Goal: Information Seeking & Learning: Learn about a topic

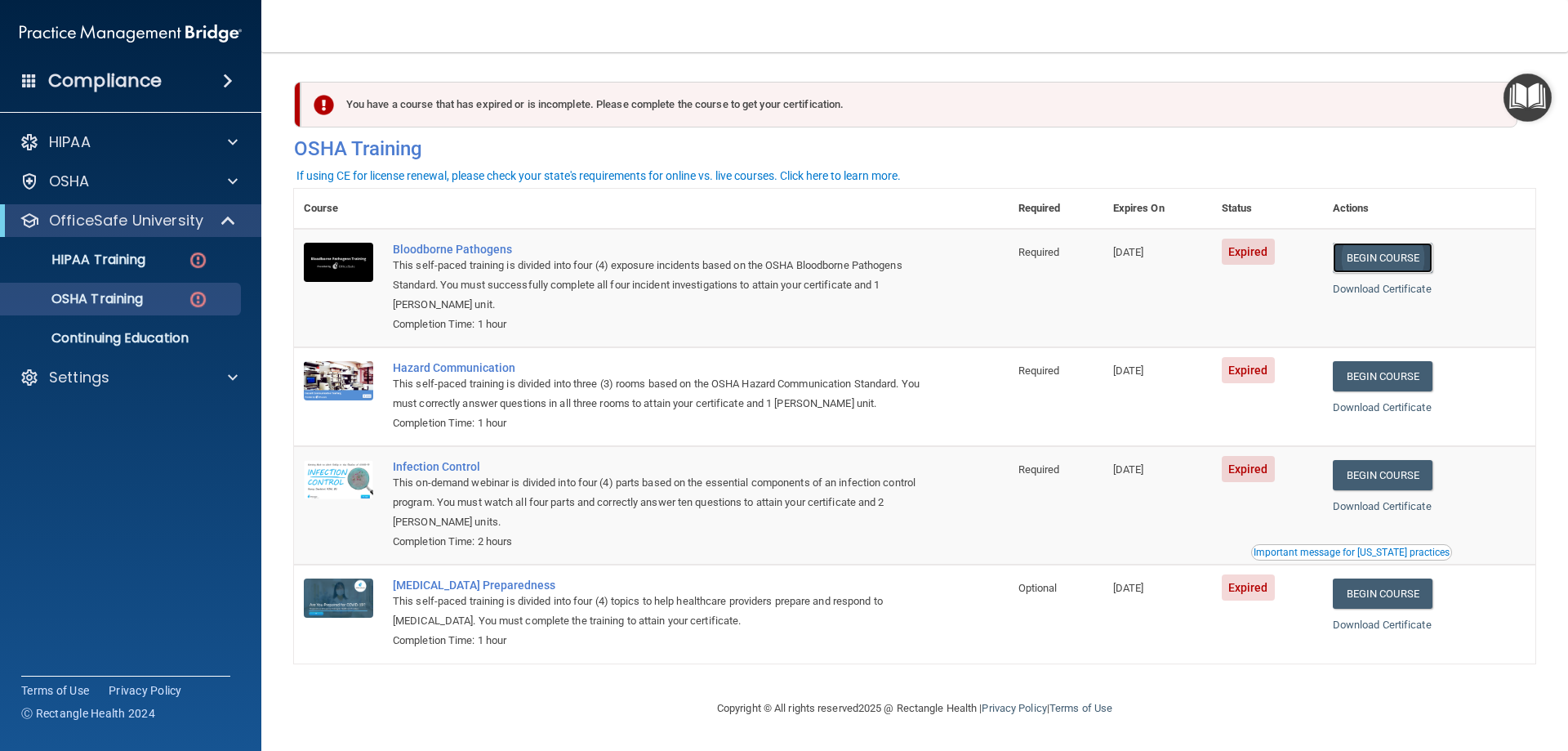
click at [1402, 263] on link "Begin Course" at bounding box center [1381, 258] width 99 height 30
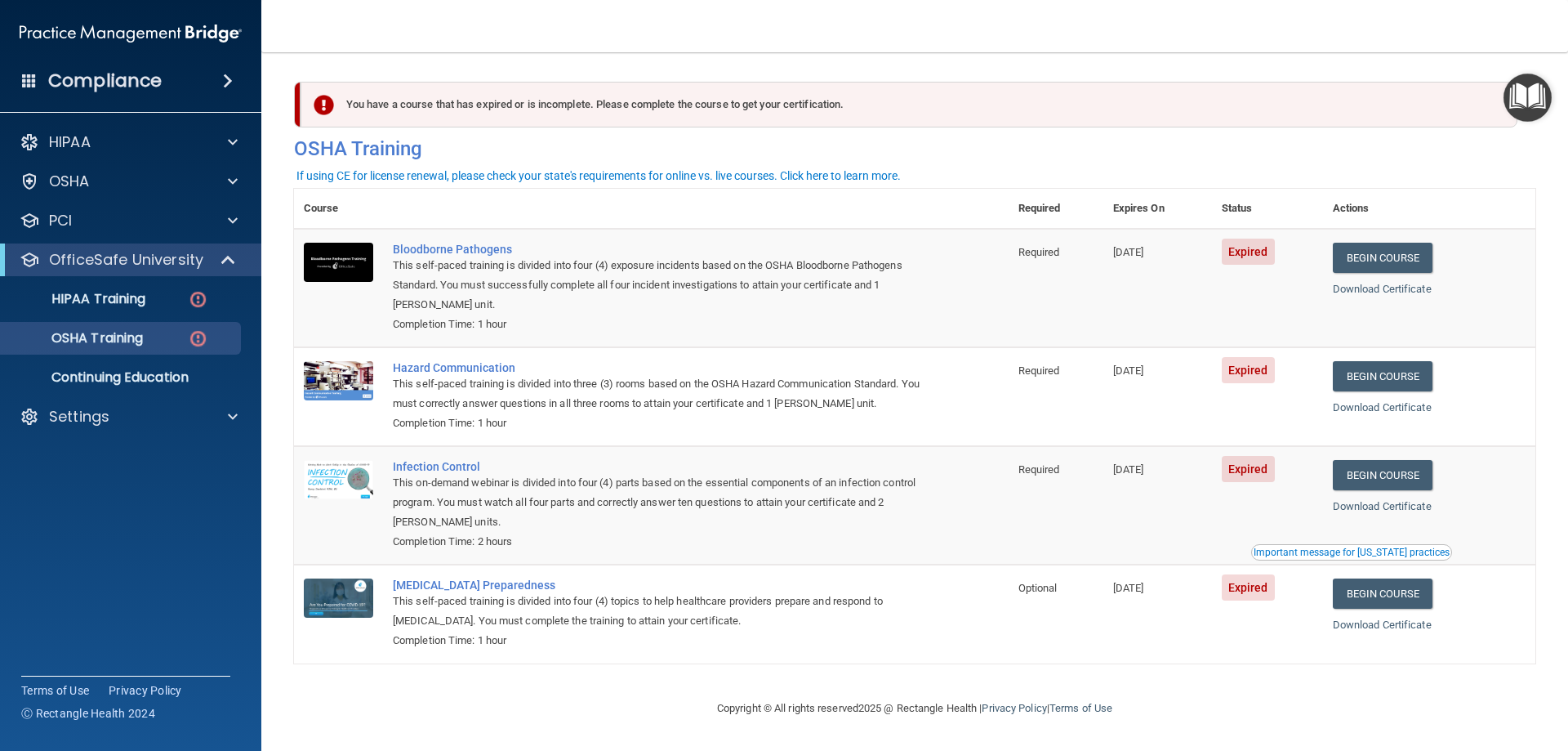
click at [223, 74] on span at bounding box center [227, 80] width 10 height 20
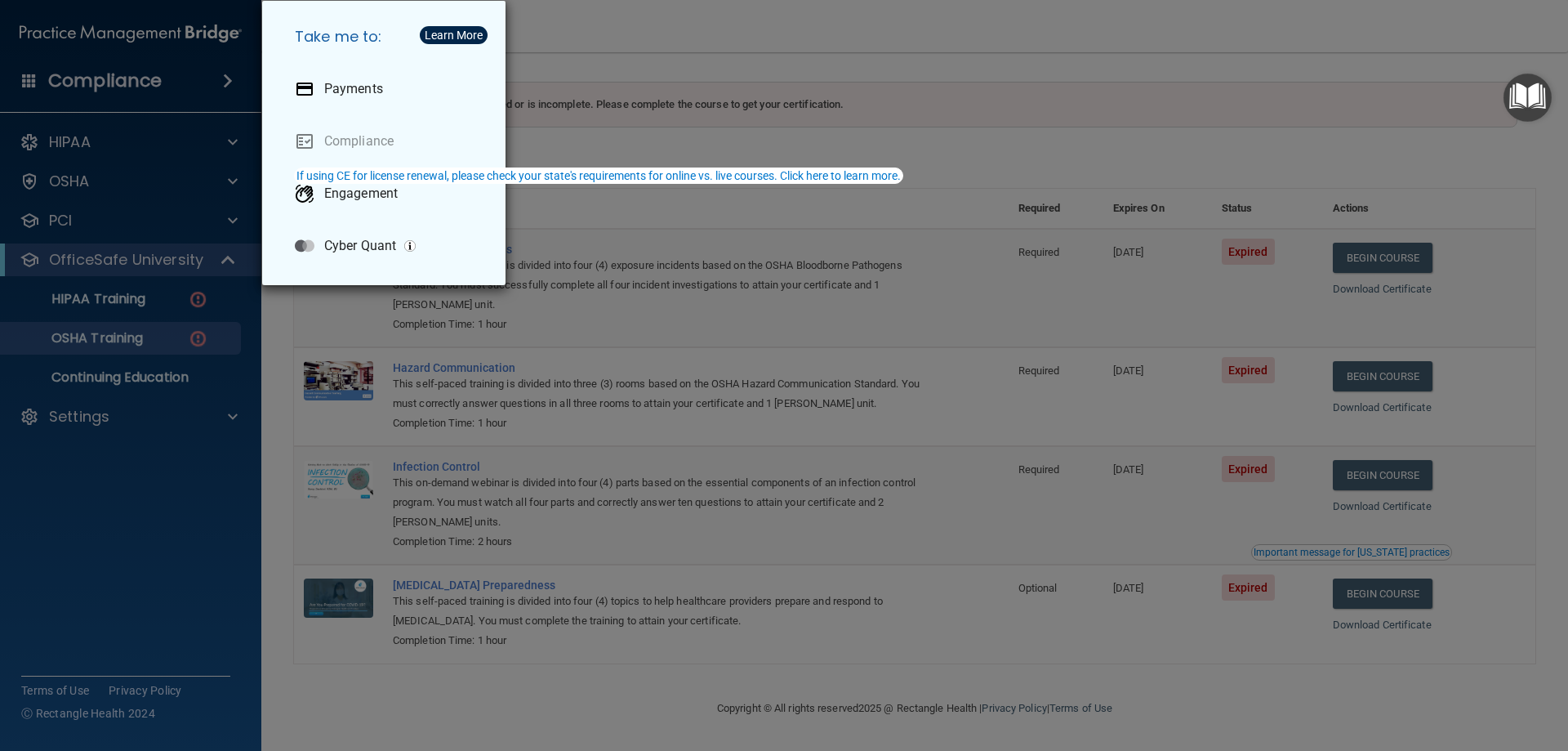
click at [139, 591] on div "Take me to: Payments Compliance Engagement Cyber Quant" at bounding box center [784, 375] width 1568 height 751
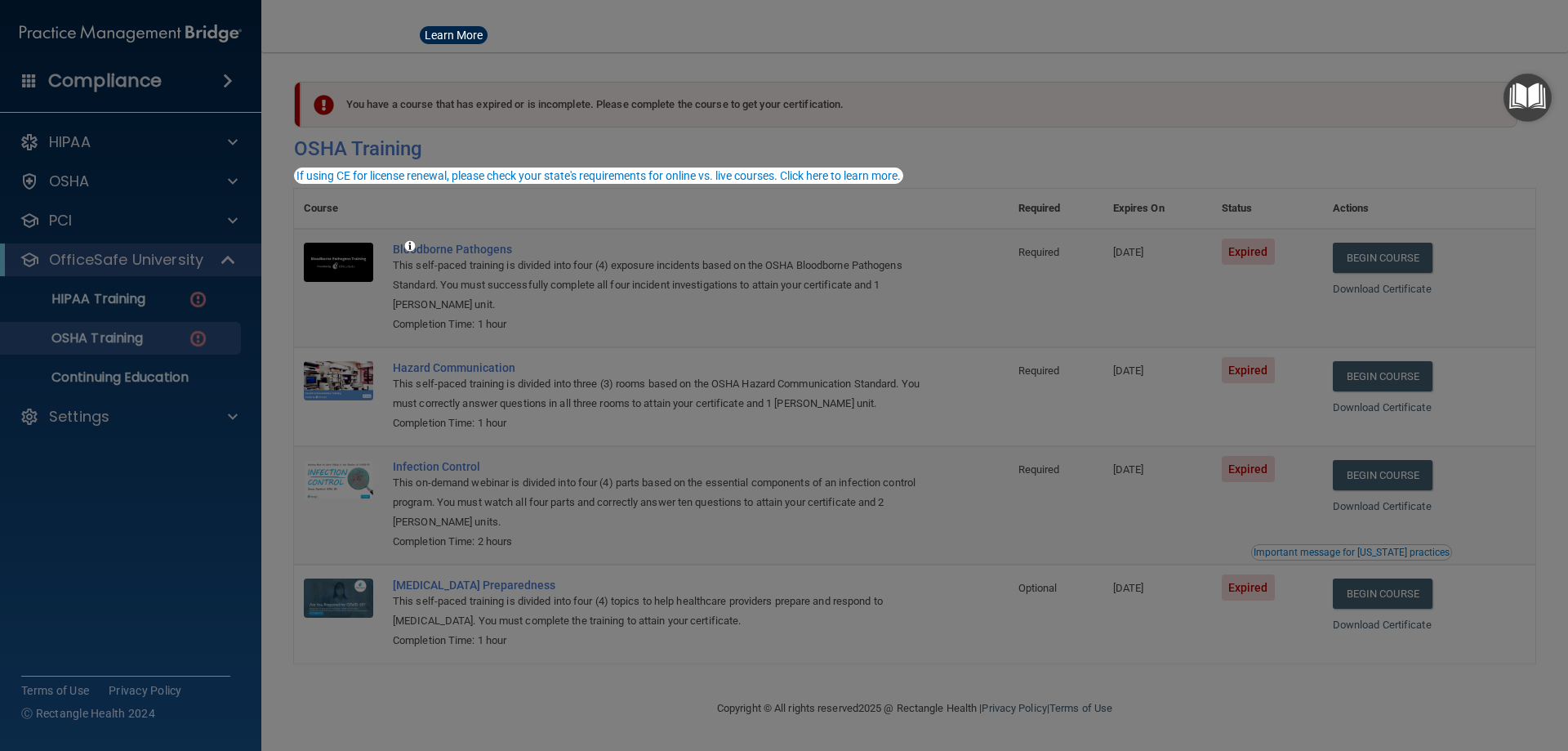
click at [60, 421] on div at bounding box center [784, 375] width 1568 height 751
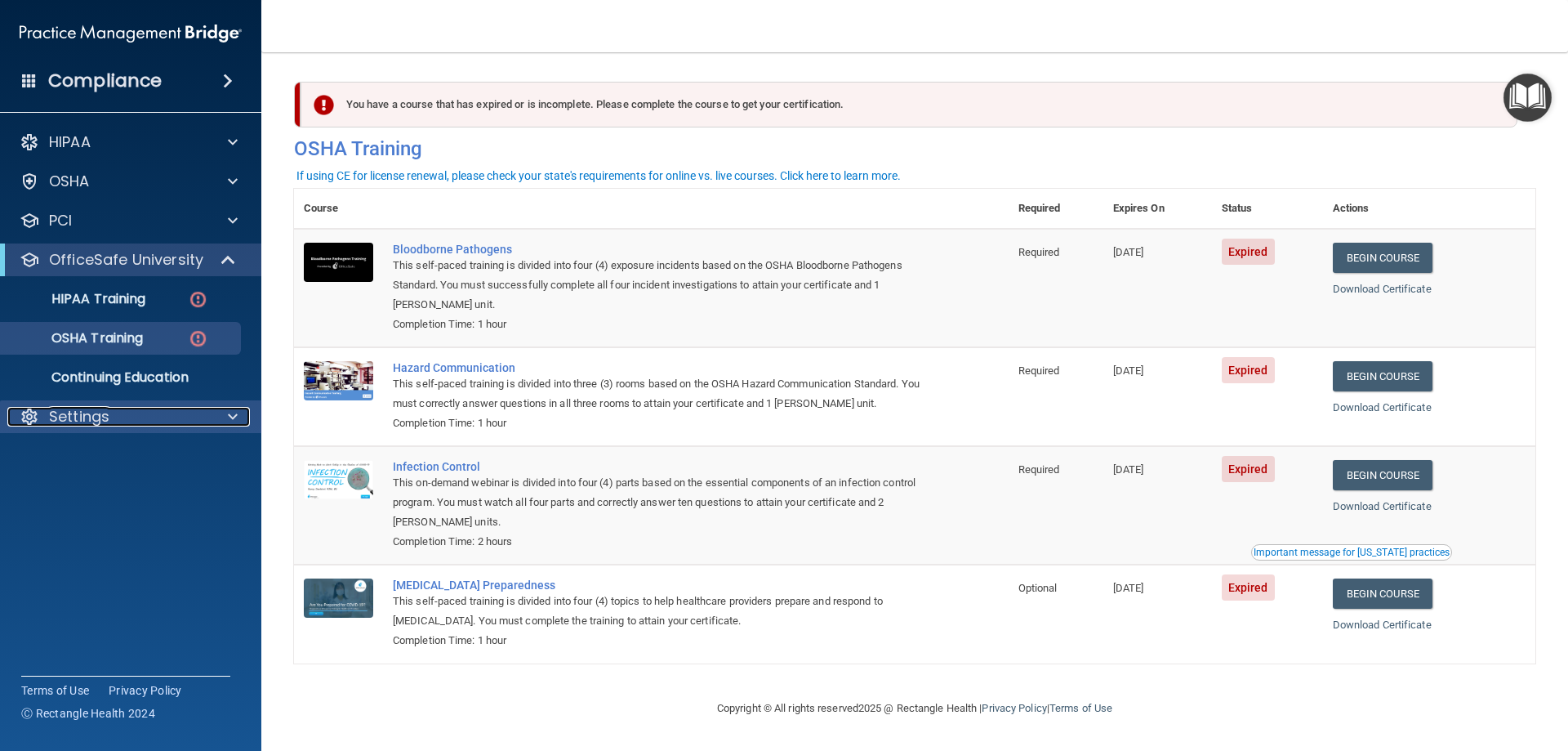
click at [85, 419] on p "Settings" at bounding box center [79, 417] width 60 height 20
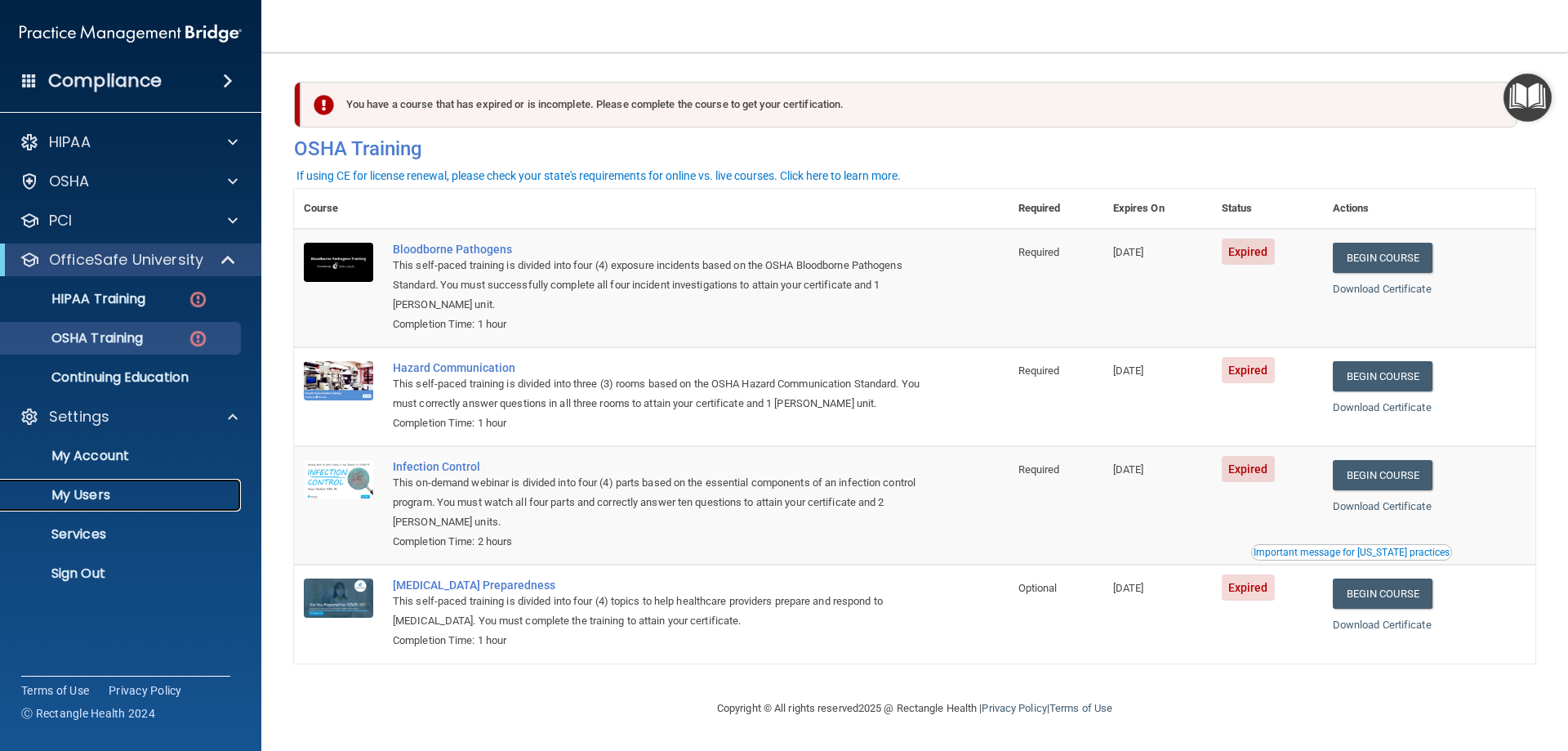
click at [86, 489] on p "My Users" at bounding box center [122, 494] width 223 height 16
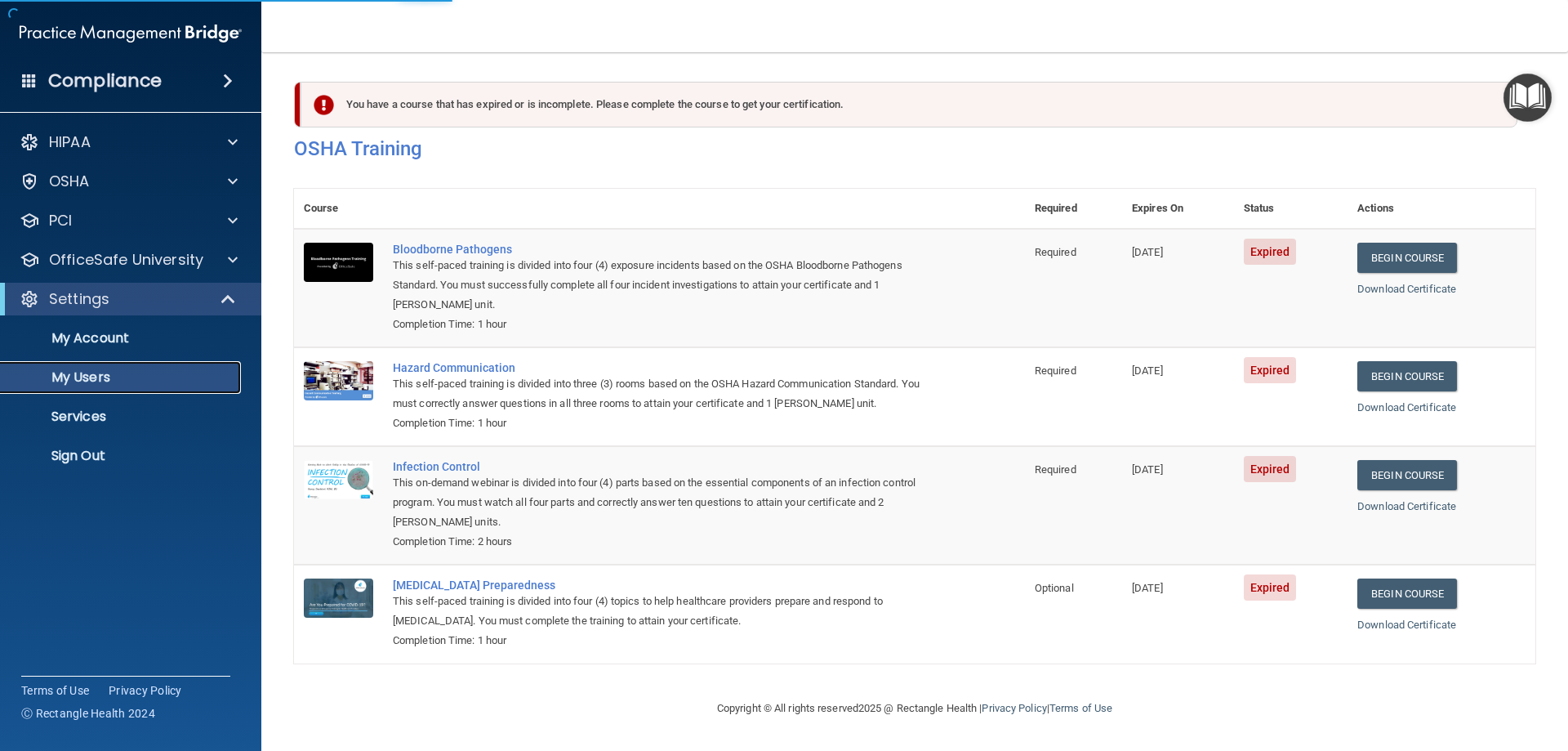
select select "20"
